Goal: Check status: Check status

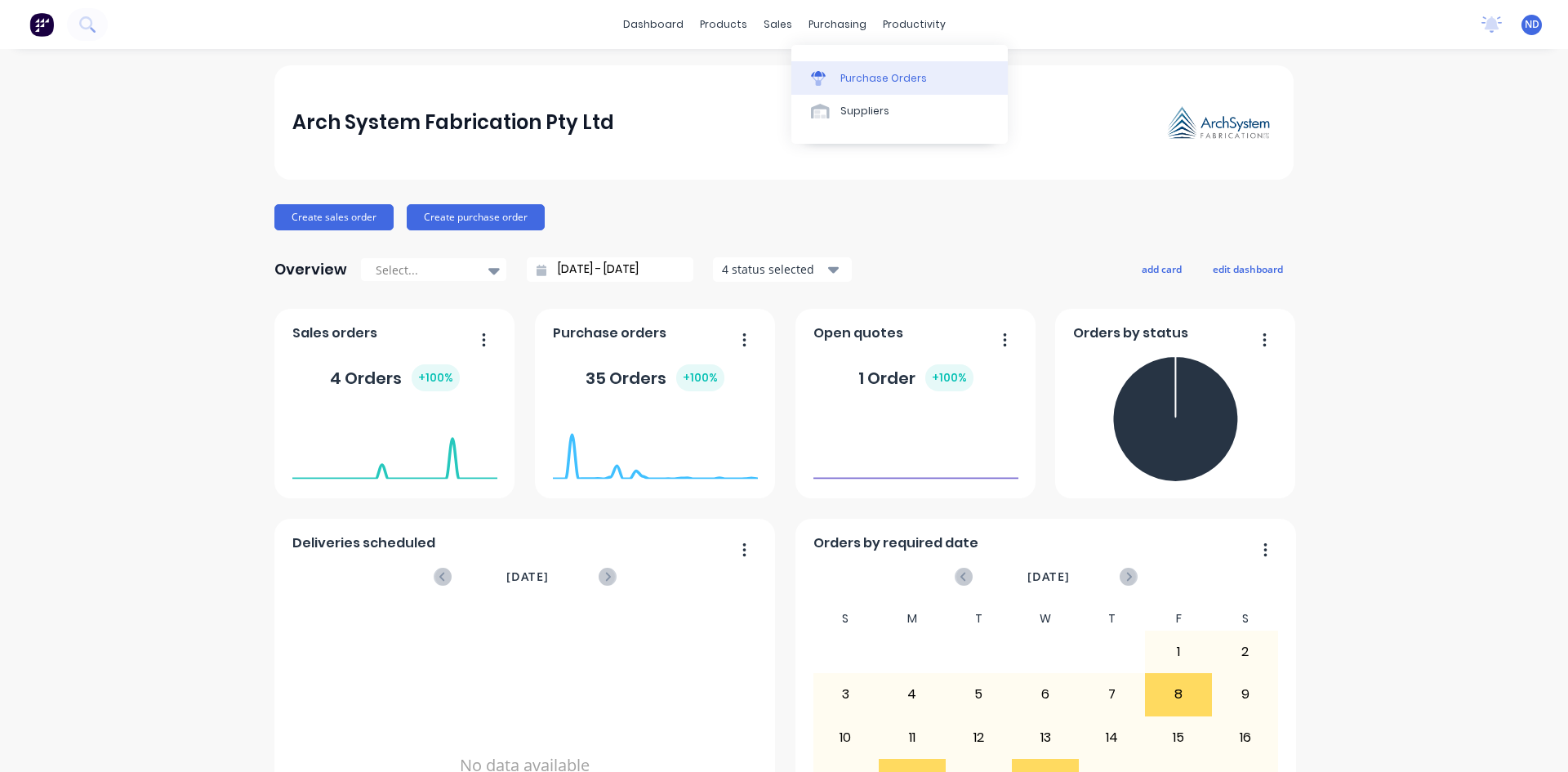
click at [854, 82] on div "Purchase Orders" at bounding box center [884, 78] width 86 height 15
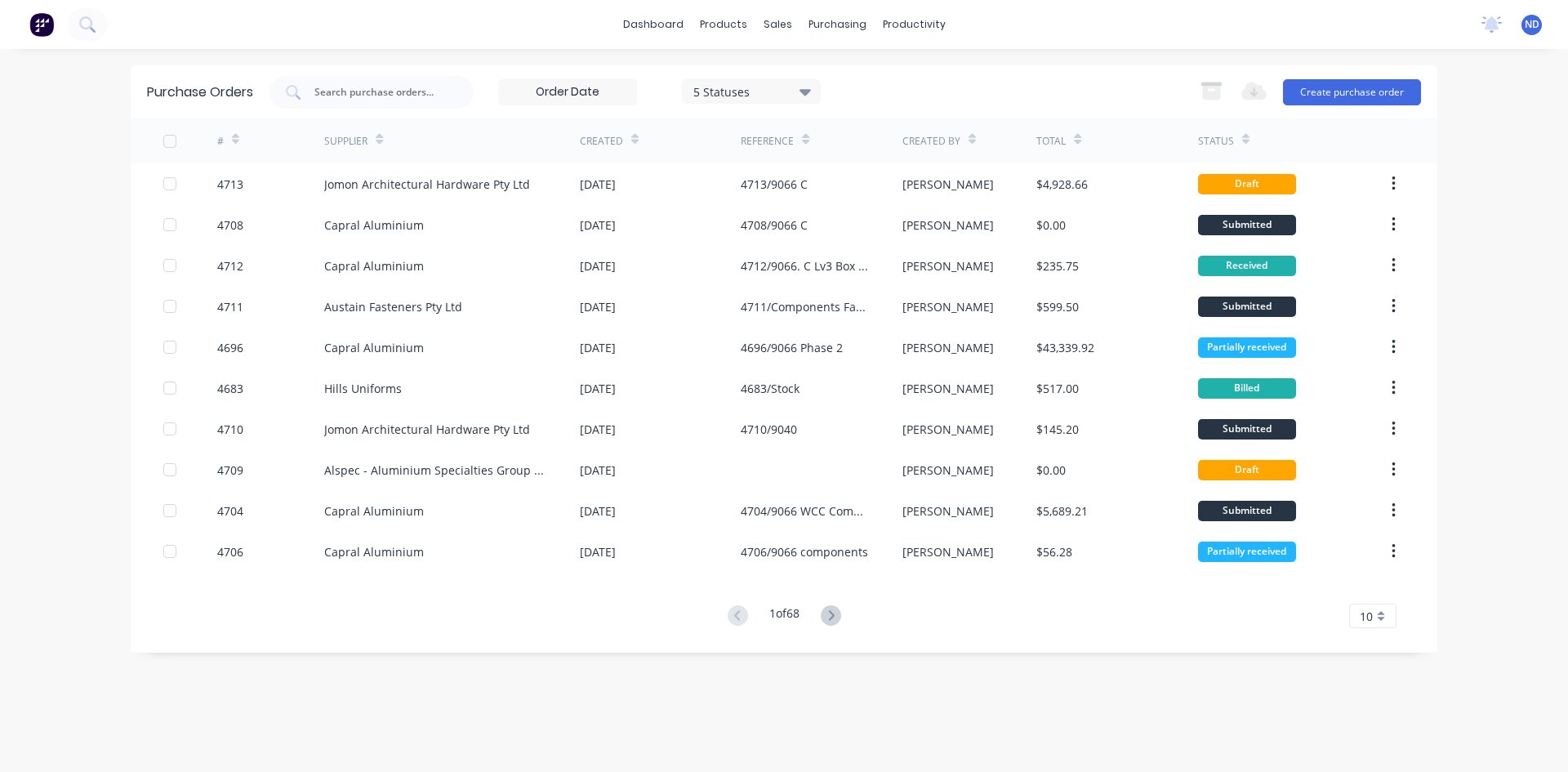
click at [632, 138] on icon at bounding box center [635, 139] width 7 height 12
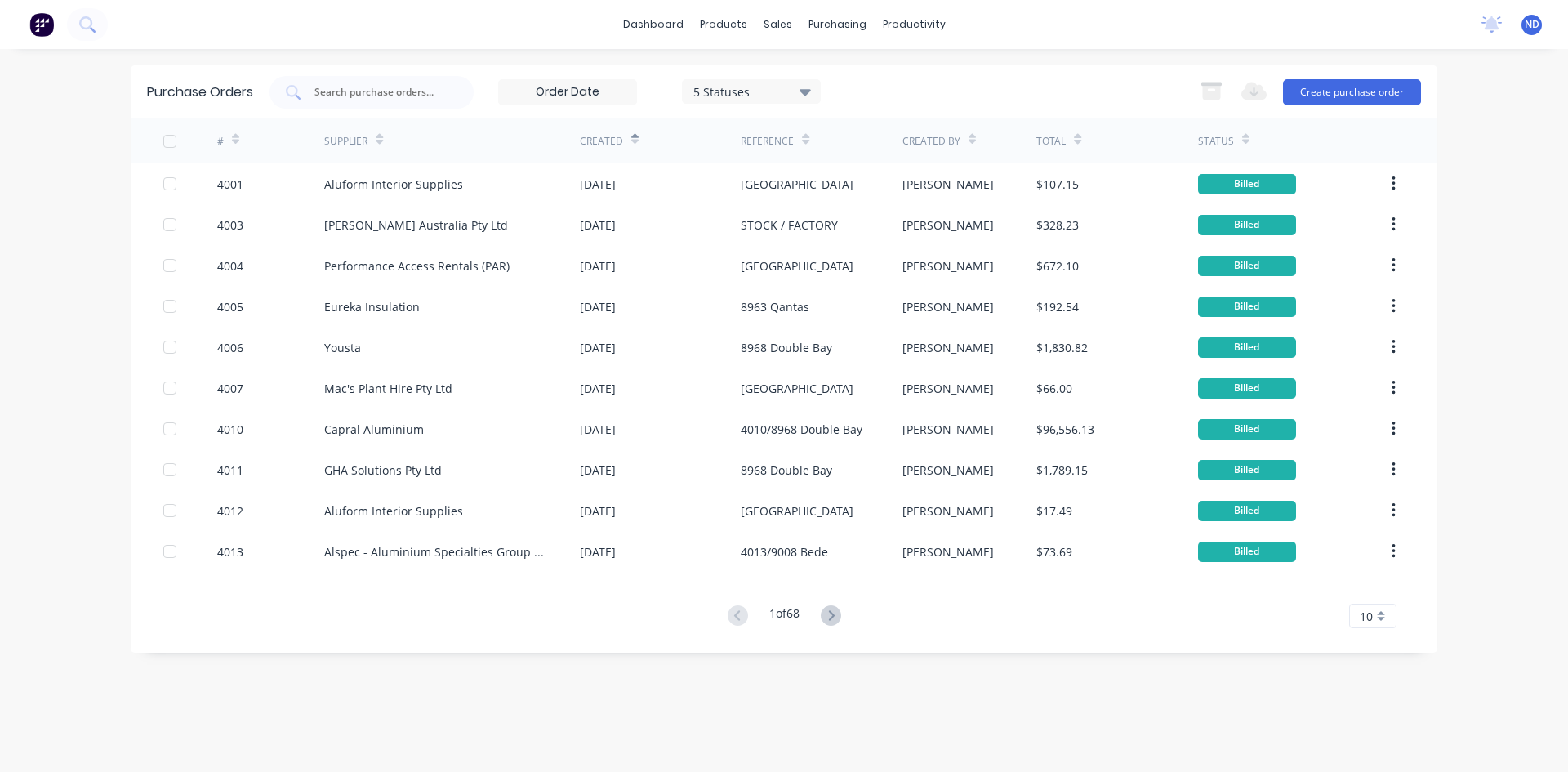
click at [632, 138] on icon at bounding box center [635, 139] width 7 height 12
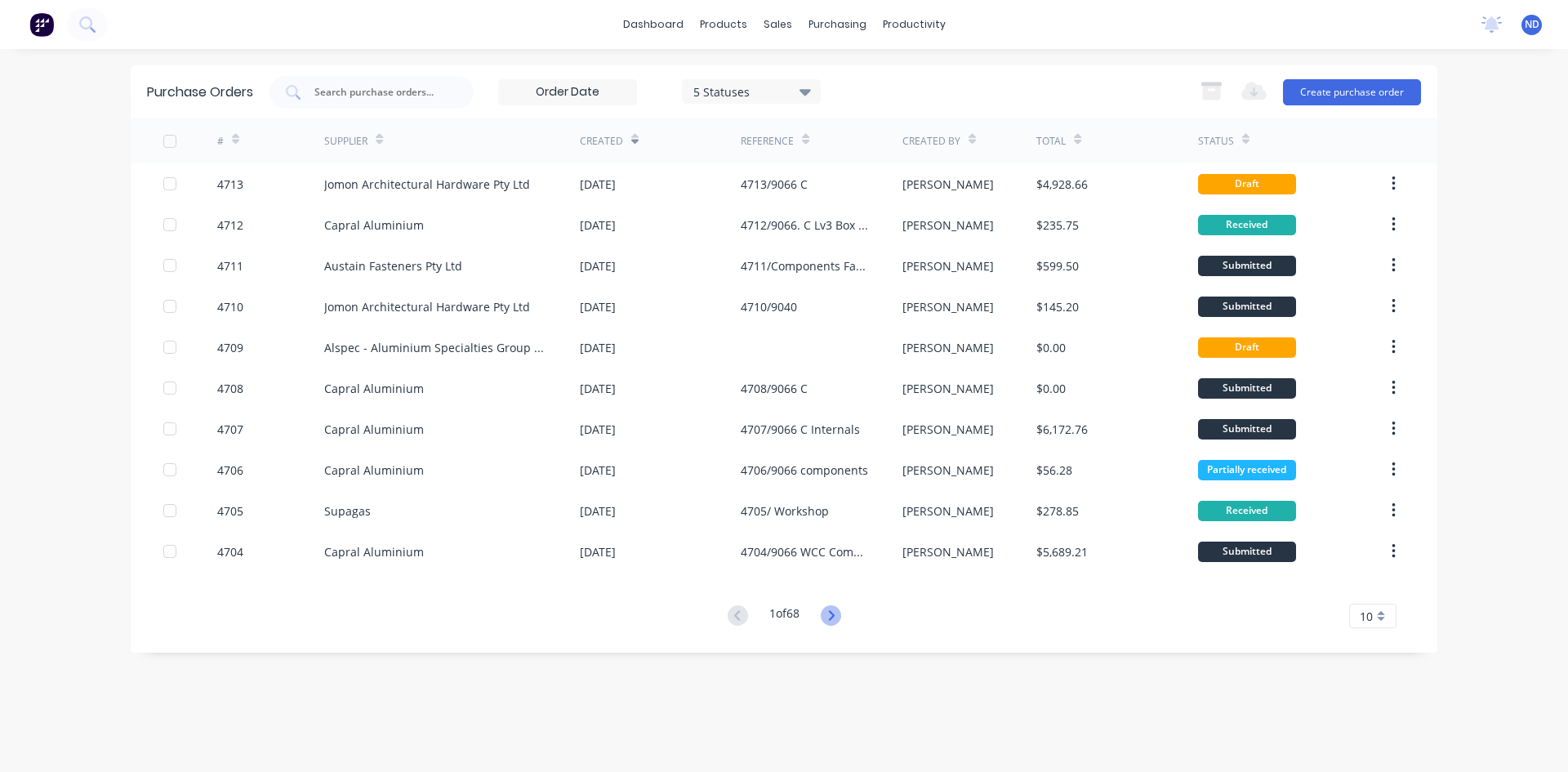
click at [833, 617] on icon at bounding box center [831, 615] width 6 height 10
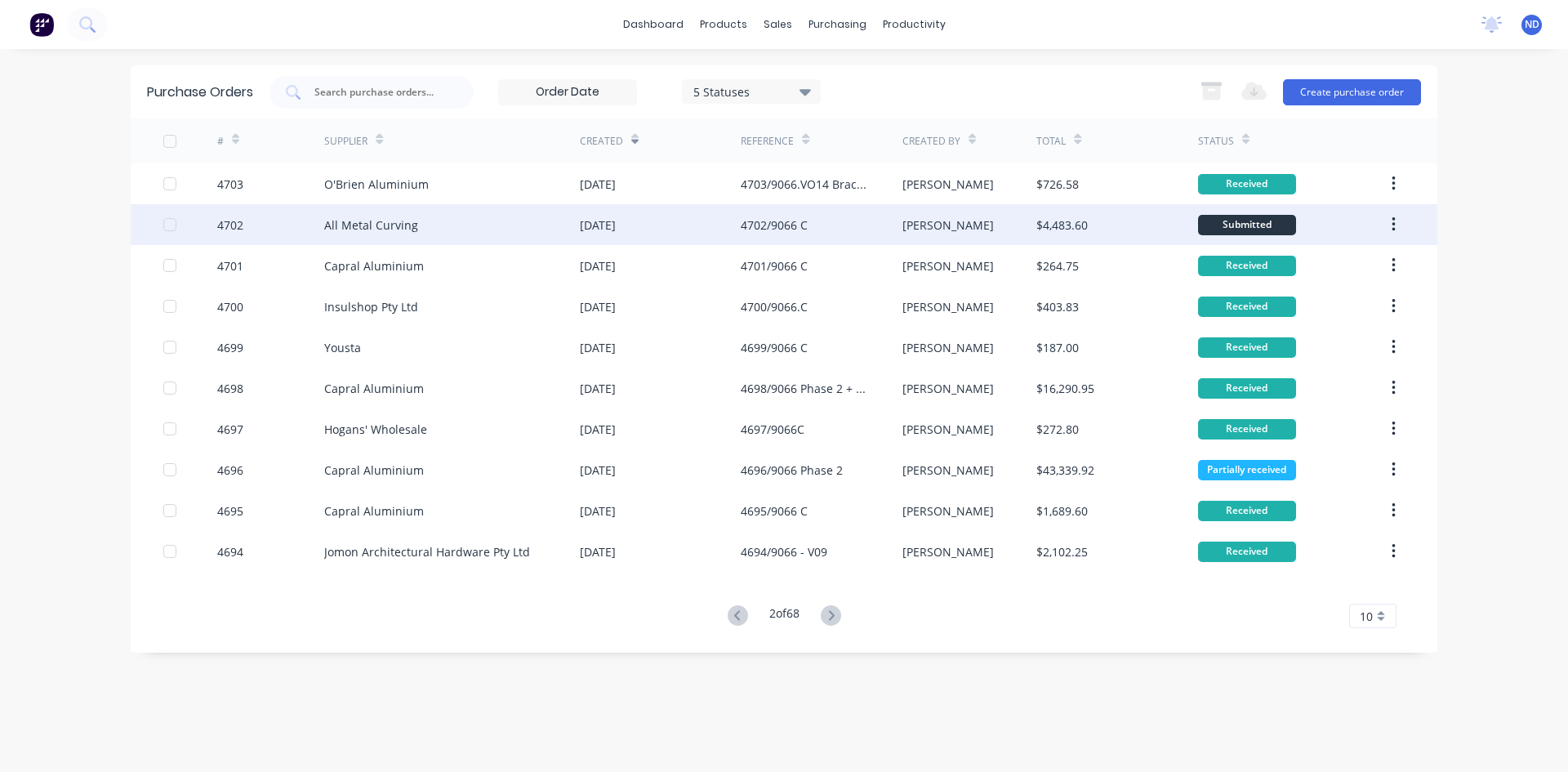
click at [344, 233] on div "All Metal Curving" at bounding box center [371, 225] width 94 height 17
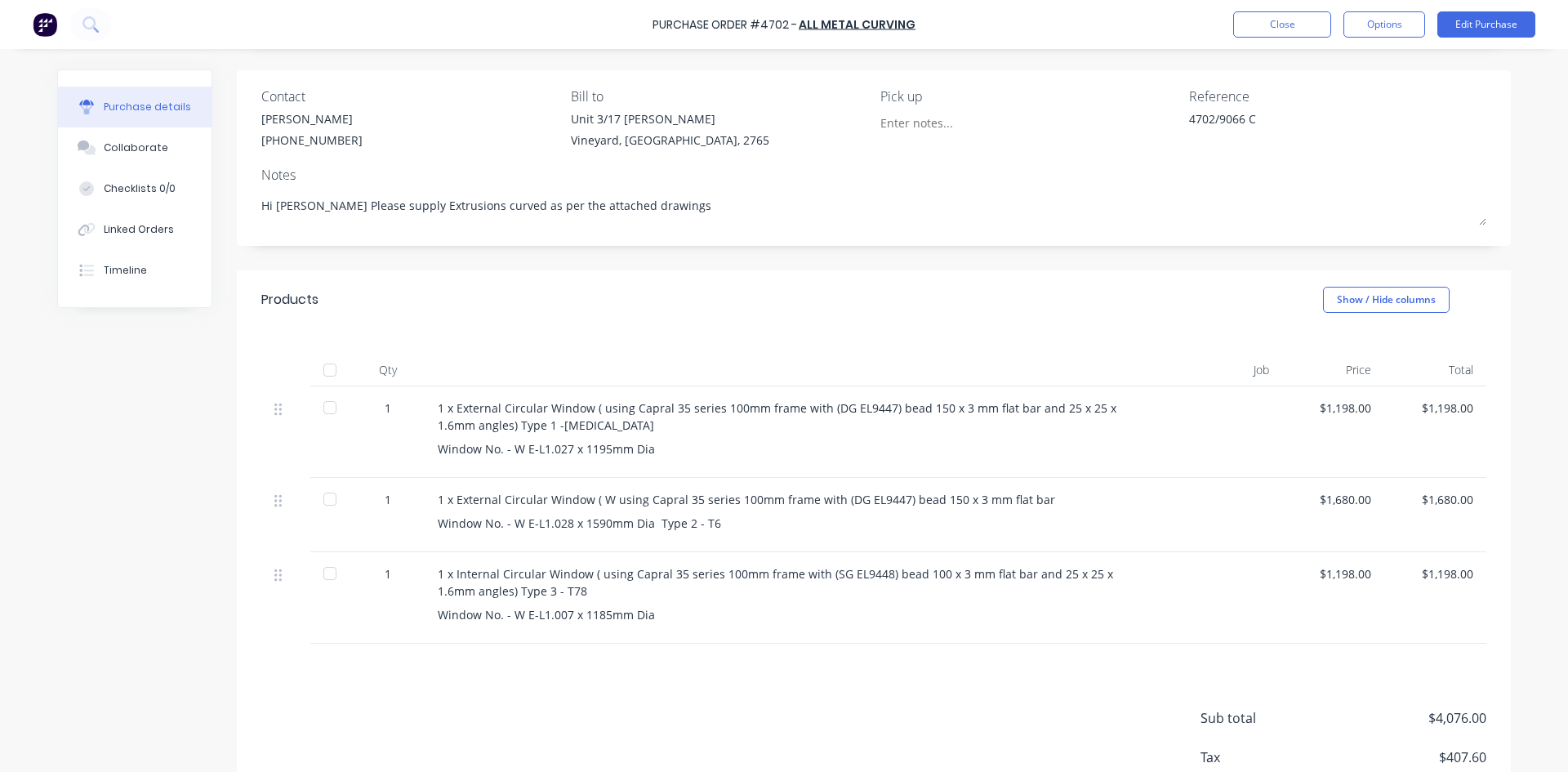
scroll to position [82, 0]
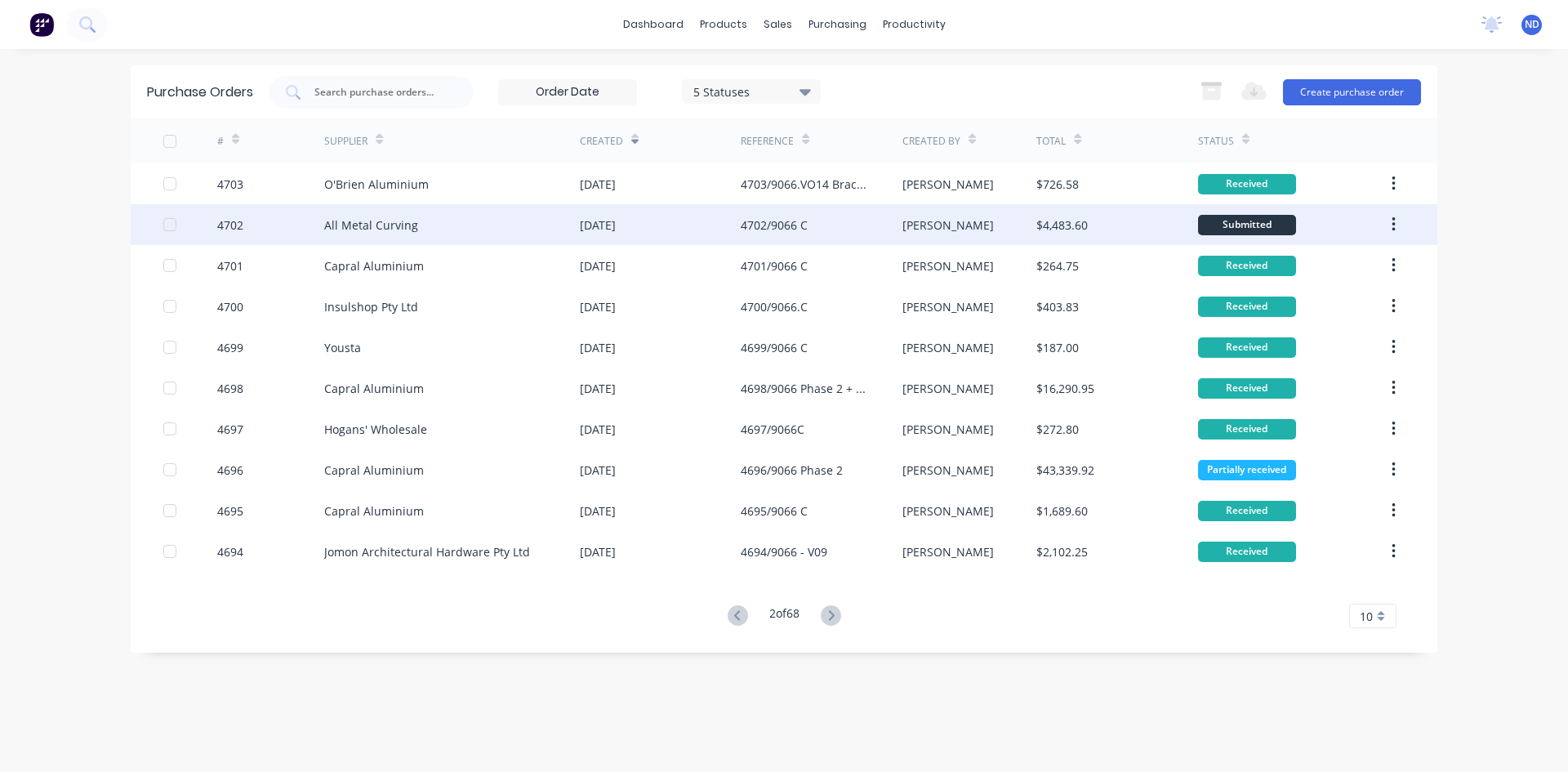
click at [372, 222] on div "All Metal Curving" at bounding box center [371, 225] width 94 height 17
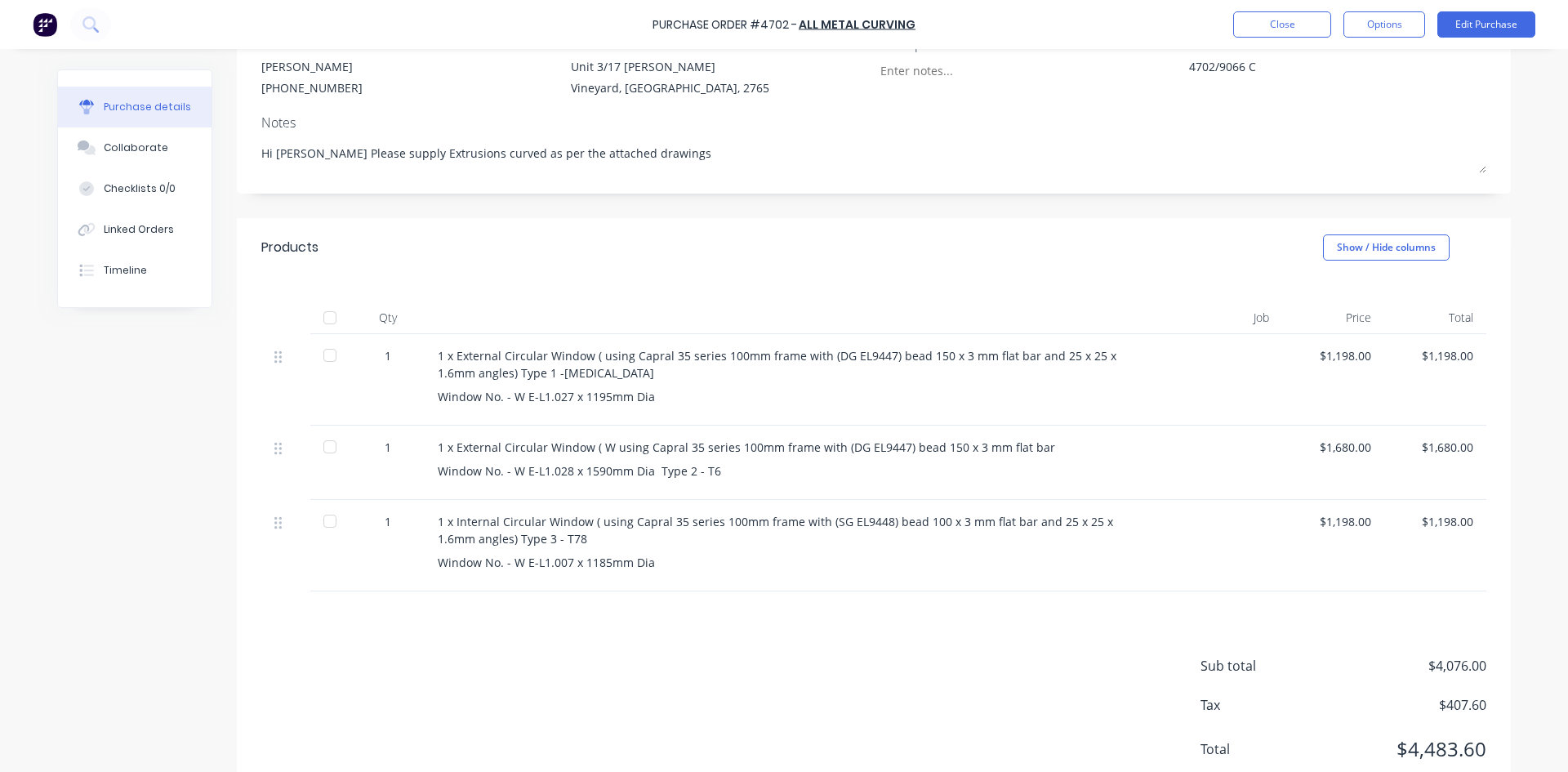
scroll to position [164, 0]
click at [122, 146] on div "Collaborate" at bounding box center [136, 148] width 64 height 15
